Goal: Information Seeking & Learning: Learn about a topic

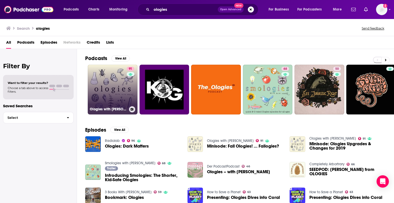
click at [119, 88] on link "91 Ologies with [PERSON_NAME]" at bounding box center [113, 90] width 50 height 50
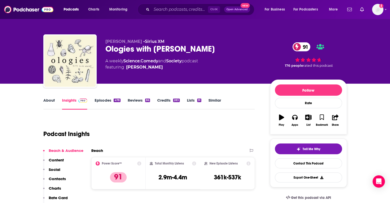
click at [109, 98] on link "Episodes 478" at bounding box center [107, 104] width 26 height 12
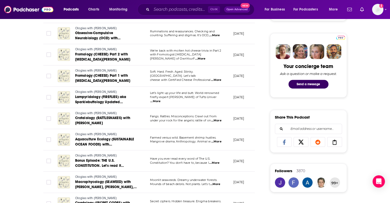
scroll to position [359, 0]
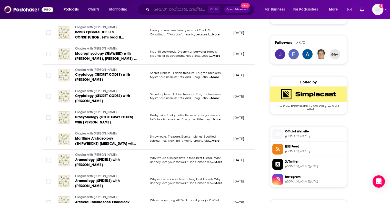
click at [180, 12] on input "Search podcasts, credits, & more..." at bounding box center [180, 9] width 56 height 8
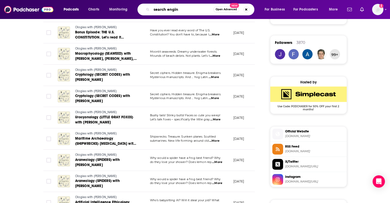
type input "search engine"
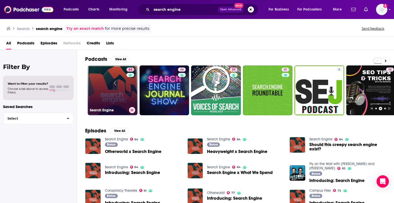
click at [94, 95] on link "84 Search Engine" at bounding box center [113, 90] width 50 height 50
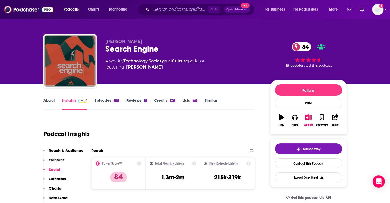
click at [141, 98] on link "Reviews 5" at bounding box center [136, 104] width 21 height 12
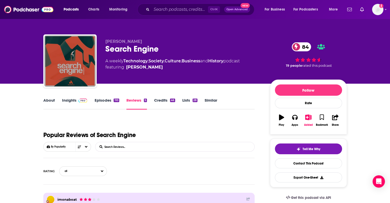
click at [109, 101] on link "Episodes 110" at bounding box center [106, 104] width 25 height 12
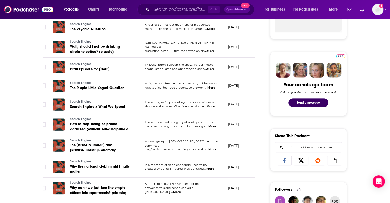
scroll to position [214, 0]
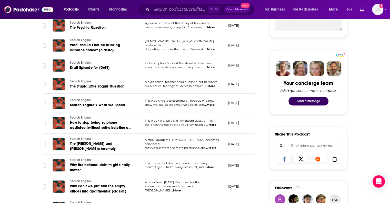
click at [210, 146] on span "...More" at bounding box center [211, 148] width 10 height 4
